Goal: Entertainment & Leisure: Consume media (video, audio)

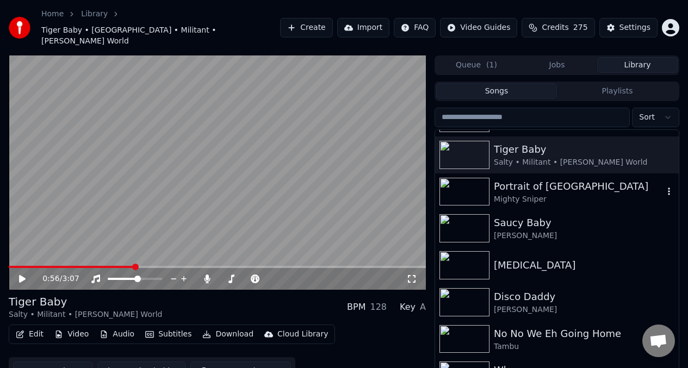
scroll to position [549, 0]
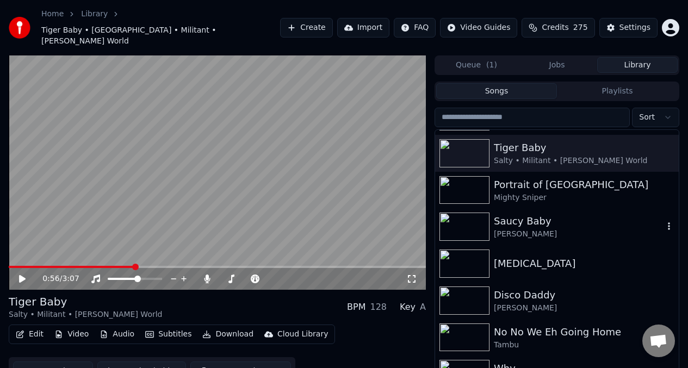
click at [465, 213] on img at bounding box center [464, 227] width 50 height 28
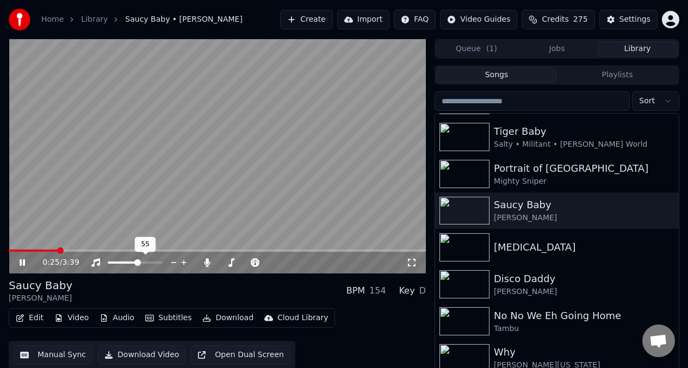
click at [129, 261] on span at bounding box center [123, 262] width 30 height 2
click at [122, 262] on span at bounding box center [115, 262] width 15 height 2
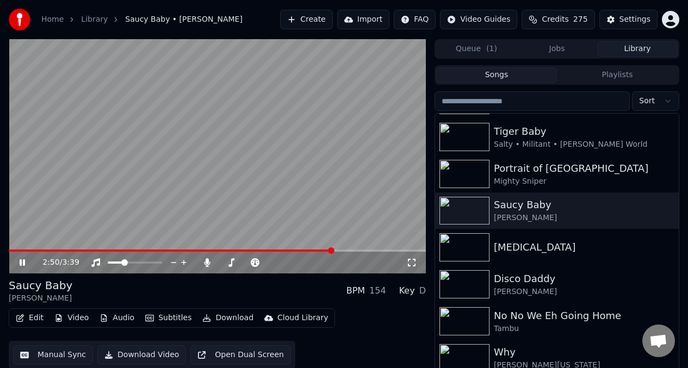
click at [99, 223] on video at bounding box center [217, 156] width 417 height 234
click at [208, 261] on icon at bounding box center [207, 262] width 6 height 9
click at [21, 264] on icon at bounding box center [22, 263] width 7 height 8
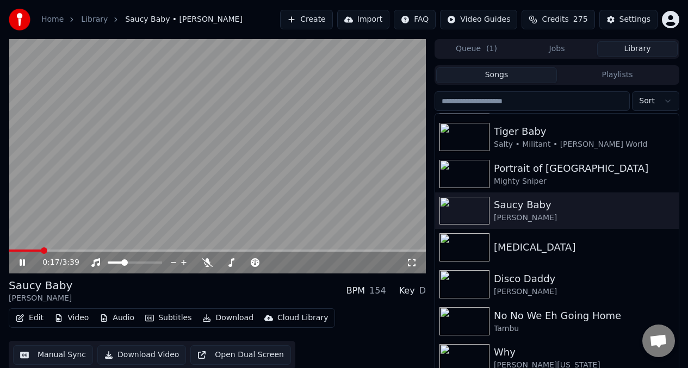
click at [40, 250] on span at bounding box center [25, 251] width 32 height 2
click at [128, 251] on span at bounding box center [69, 251] width 120 height 2
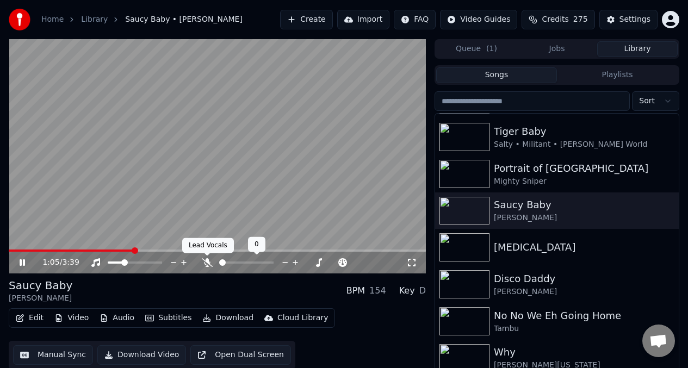
click at [207, 261] on icon at bounding box center [207, 262] width 11 height 9
click at [240, 261] on span at bounding box center [229, 262] width 21 height 2
click at [228, 215] on video at bounding box center [217, 156] width 417 height 234
